Goal: Task Accomplishment & Management: Manage account settings

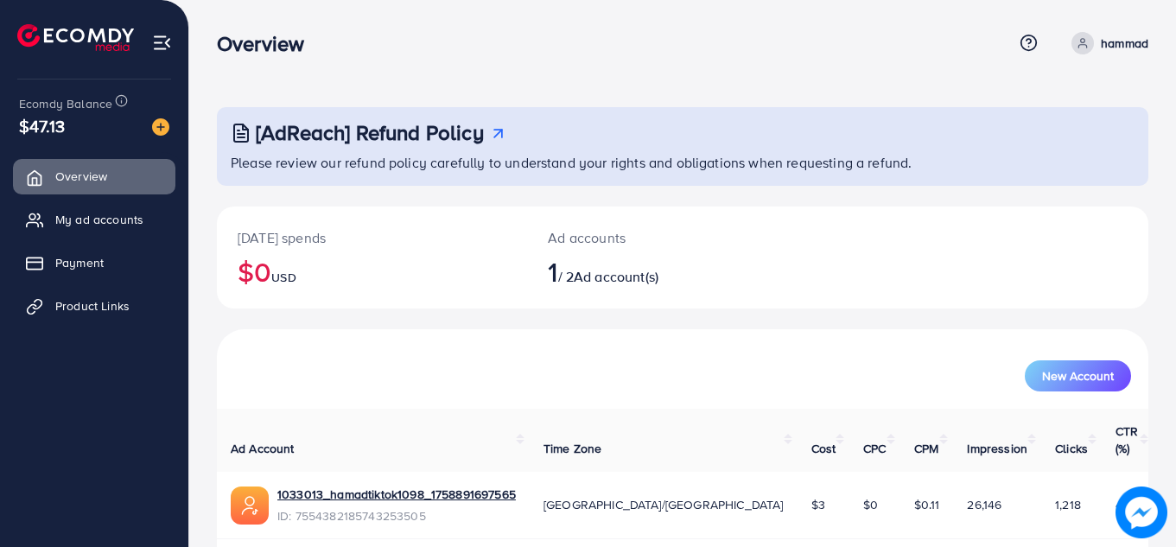
scroll to position [48, 0]
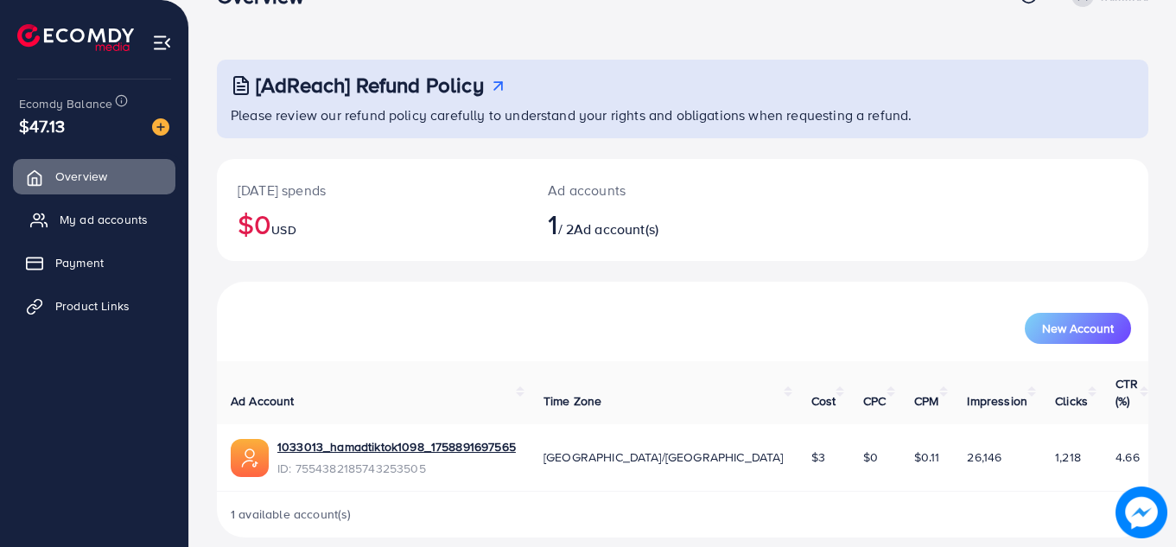
click at [106, 212] on link "My ad accounts" at bounding box center [94, 219] width 162 height 35
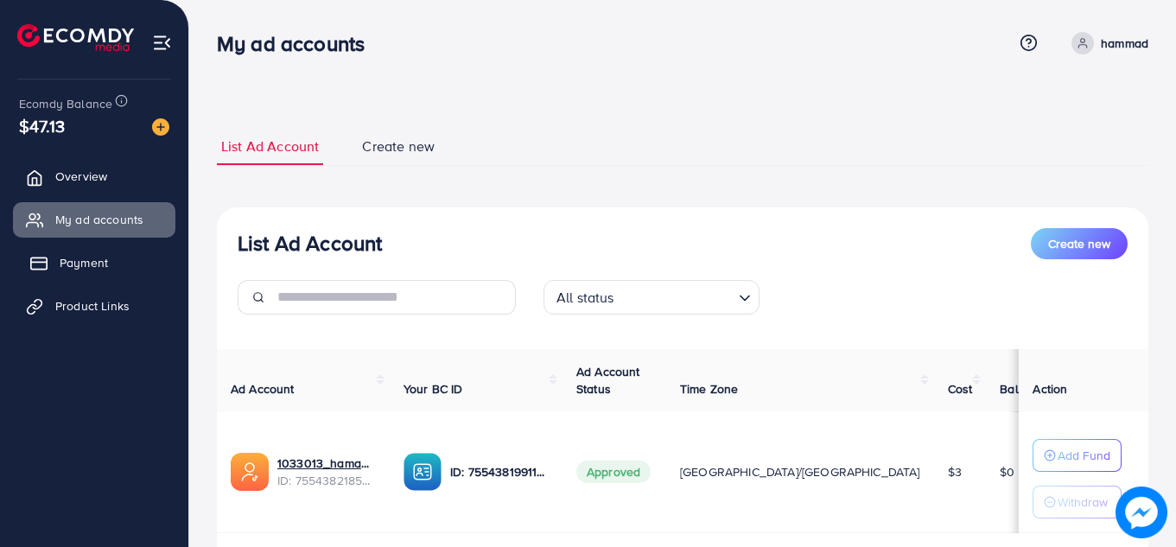
click at [35, 263] on line at bounding box center [39, 263] width 16 height 0
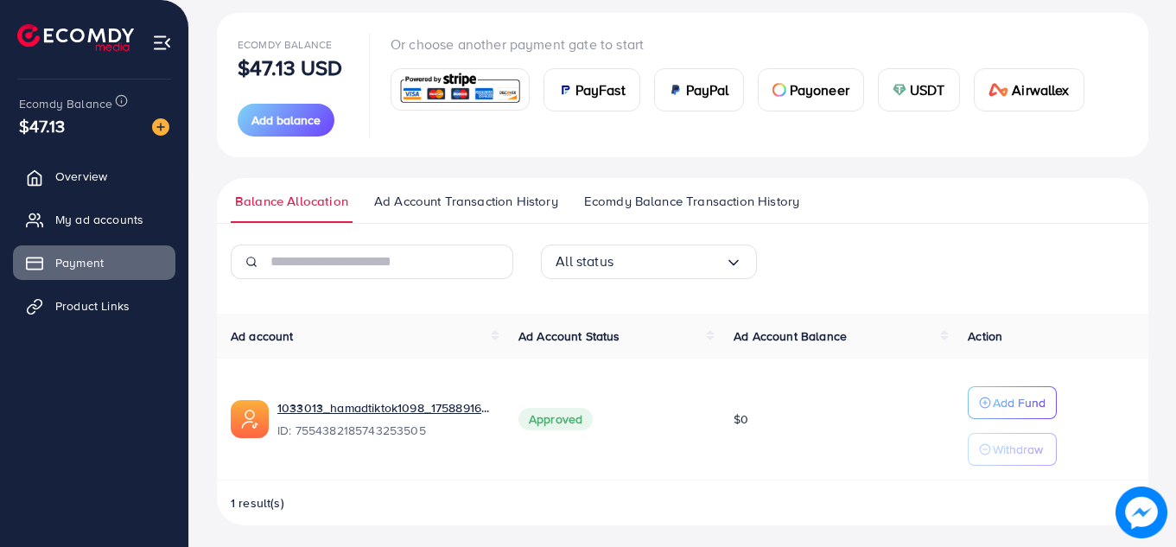
scroll to position [200, 0]
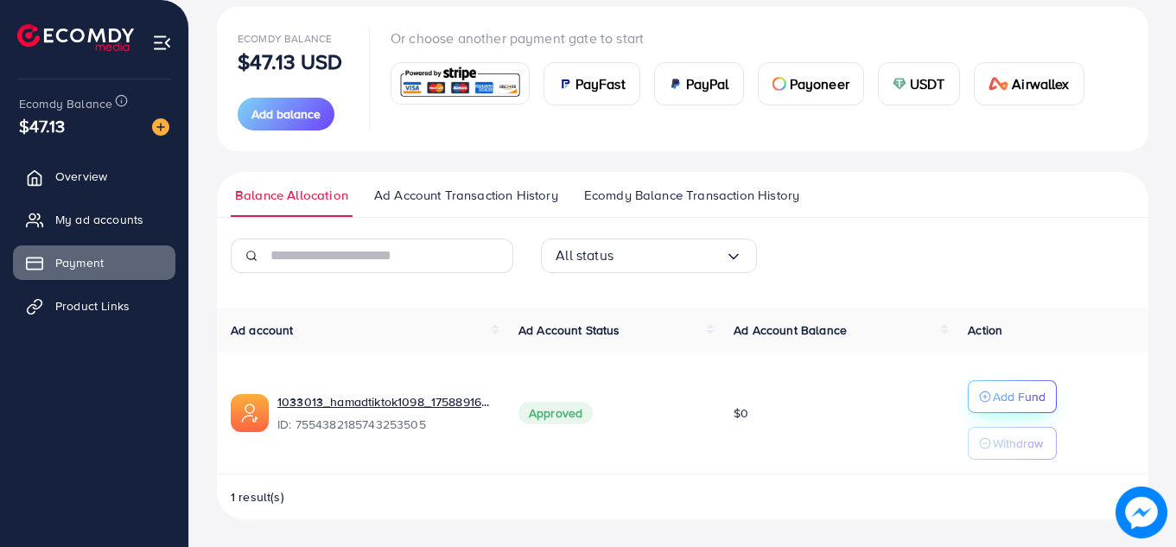
click at [1008, 391] on p "Add Fund" at bounding box center [1019, 396] width 53 height 21
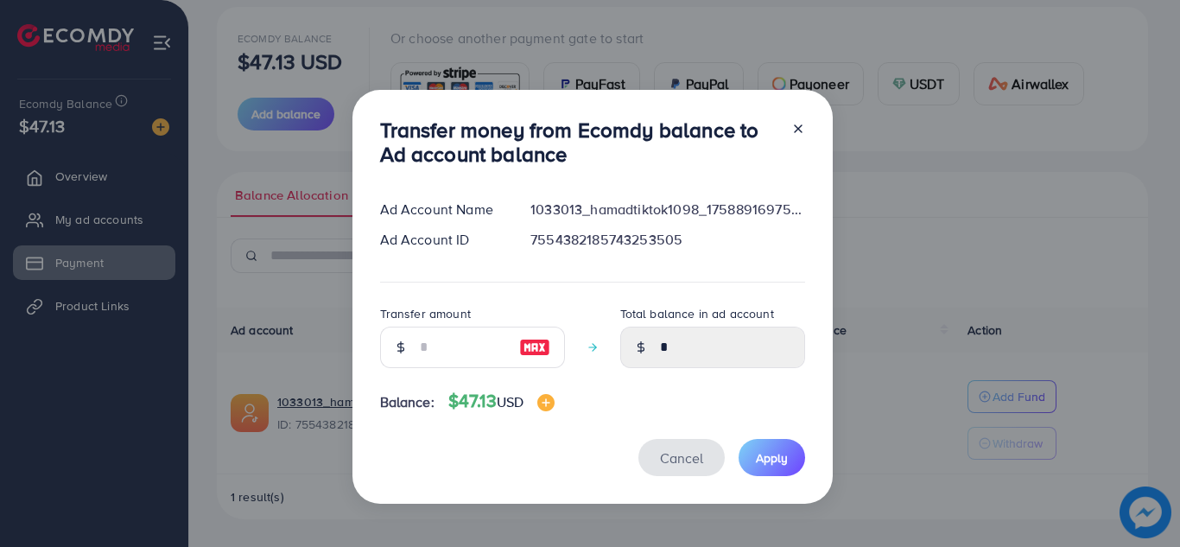
click at [687, 461] on span "Cancel" at bounding box center [681, 457] width 43 height 19
